Goal: Information Seeking & Learning: Learn about a topic

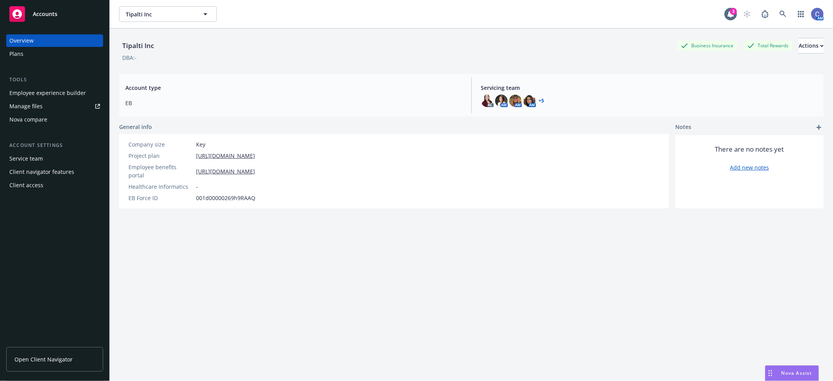
click at [171, 0] on div "Tipalti Inc Tipalti Inc 3 AM" at bounding box center [471, 14] width 723 height 28
click at [161, 21] on button "Tipalti Inc" at bounding box center [168, 14] width 98 height 16
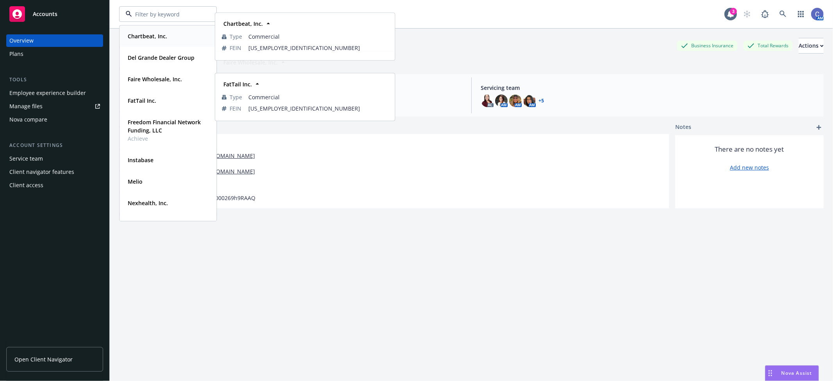
click at [146, 30] on div "Chartbeat, Inc." at bounding box center [147, 35] width 44 height 11
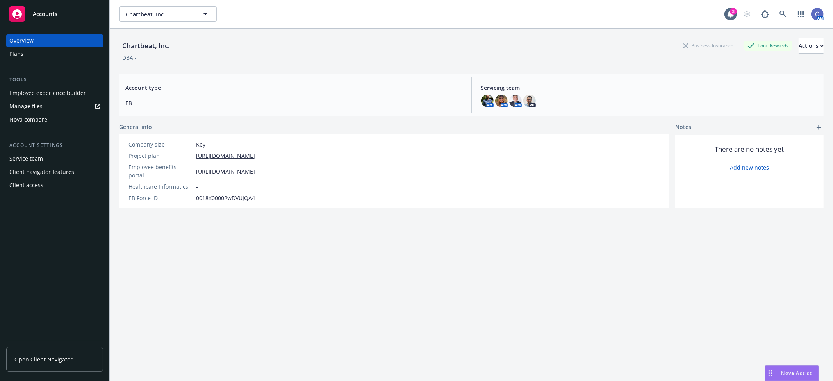
click at [68, 91] on div "Employee experience builder" at bounding box center [47, 93] width 77 height 12
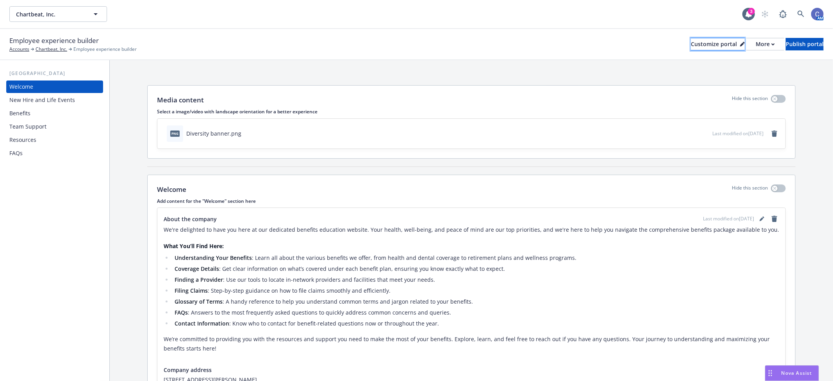
click at [691, 45] on div "Customize portal" at bounding box center [718, 44] width 54 height 12
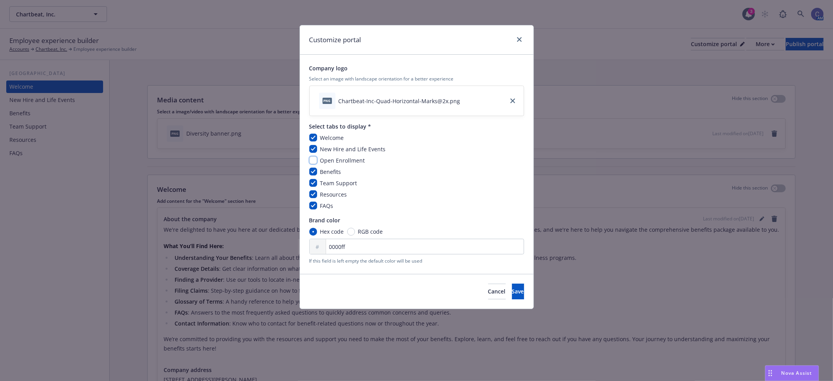
click at [317, 162] on input "checkbox" at bounding box center [313, 160] width 8 height 8
checkbox input "true"
click at [512, 294] on span "Save" at bounding box center [518, 290] width 12 height 7
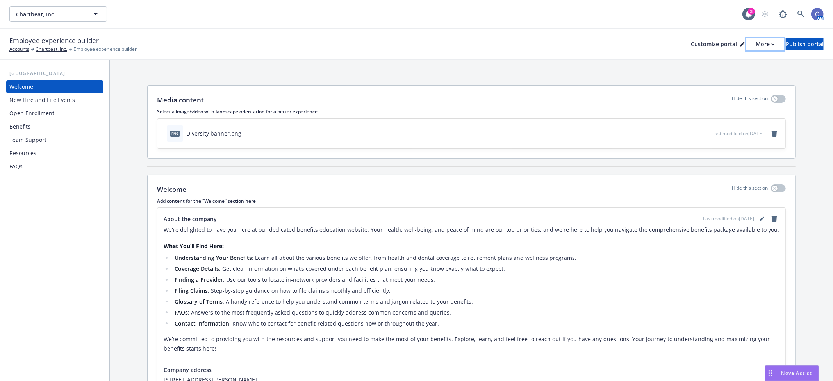
click at [756, 45] on div "More" at bounding box center [765, 44] width 19 height 12
click at [726, 59] on link "Copy preview link" at bounding box center [723, 62] width 71 height 16
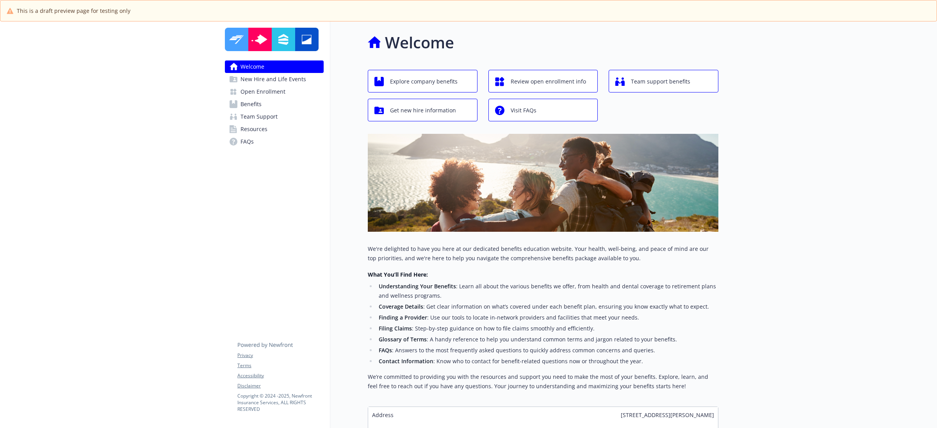
click at [265, 96] on span "Open Enrollment" at bounding box center [263, 92] width 45 height 12
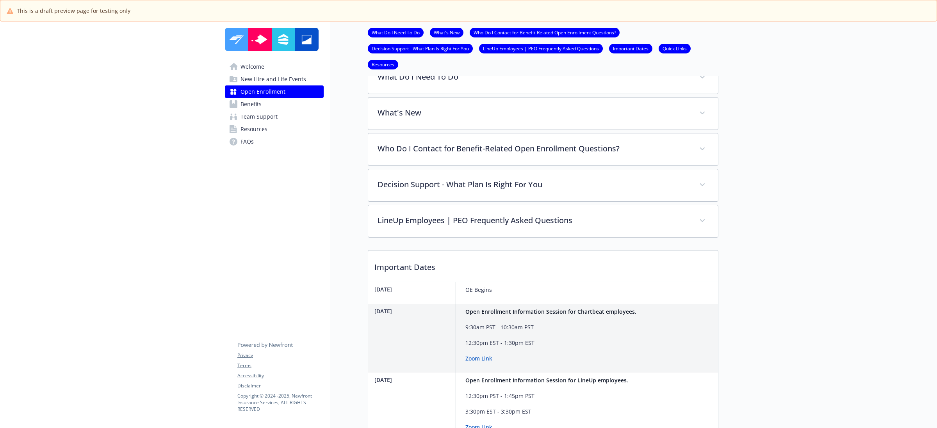
scroll to position [244, 0]
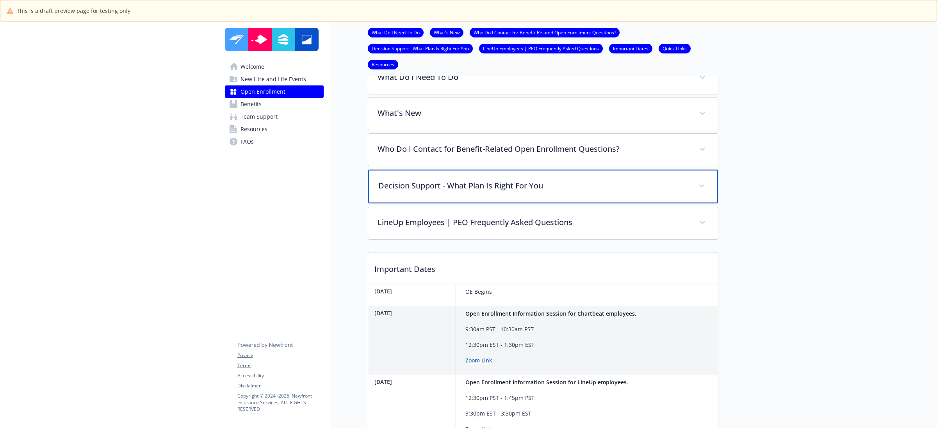
click at [567, 192] on p "Decision Support - What Plan Is Right For You" at bounding box center [533, 186] width 311 height 12
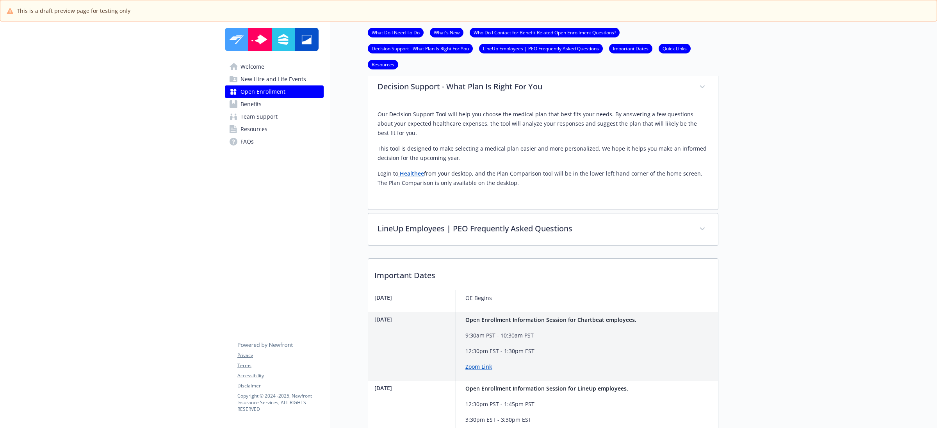
scroll to position [342, 0]
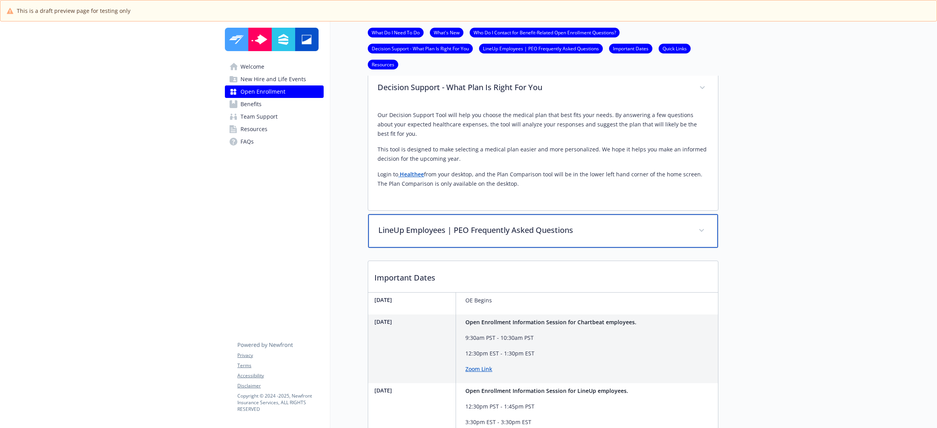
click at [702, 248] on div "LineUp Employees | PEO Frequently Asked Questions" at bounding box center [543, 231] width 350 height 34
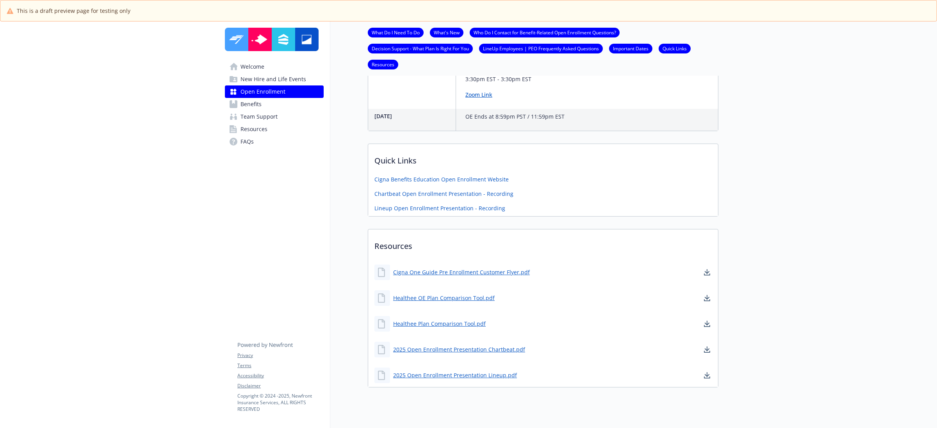
scroll to position [1460, 0]
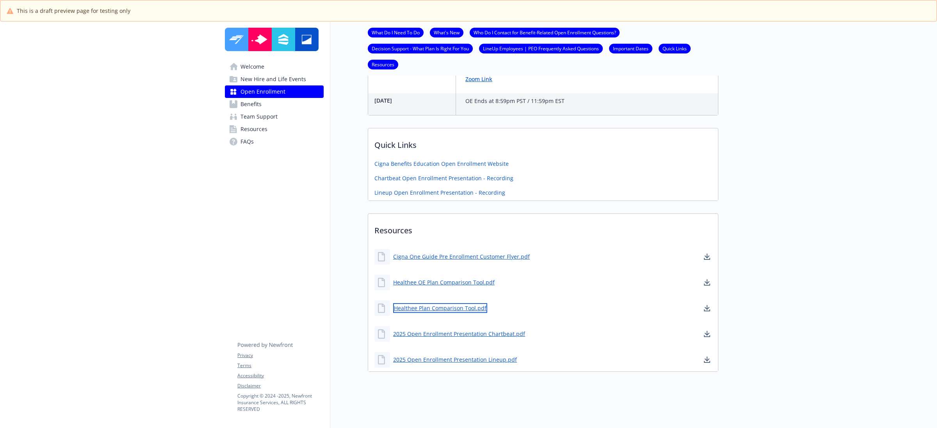
click at [449, 303] on link "Healthee Plan Comparison Tool.pdf" at bounding box center [440, 308] width 94 height 10
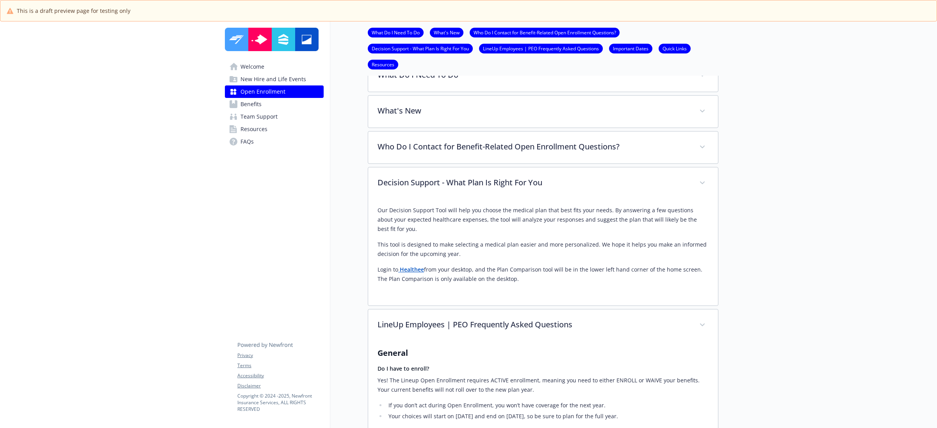
scroll to position [92, 0]
